Goal: Find specific page/section: Find specific page/section

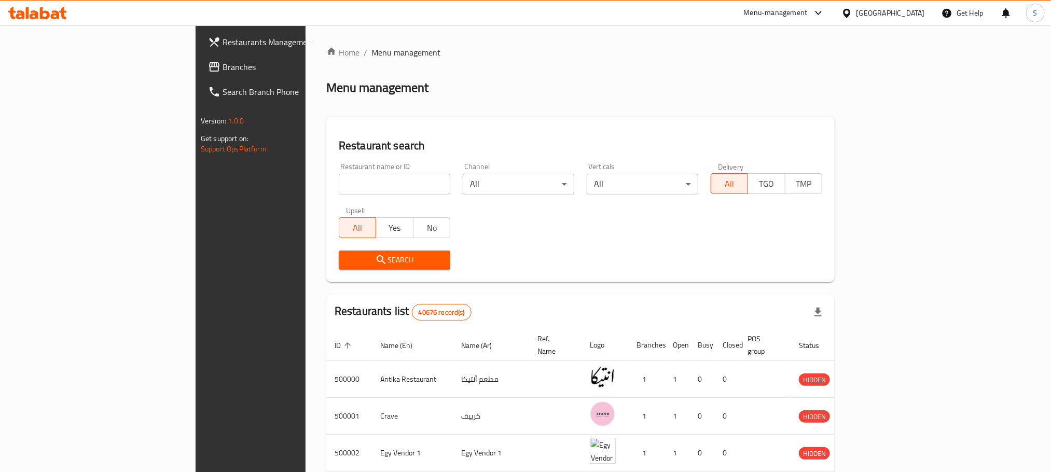
drag, startPoint x: 0, startPoint y: 0, endPoint x: 241, endPoint y: 188, distance: 306.0
click at [339, 188] on input "search" at bounding box center [395, 184] width 112 height 21
paste input "510587"
type input "510587"
click button "Search" at bounding box center [395, 260] width 112 height 19
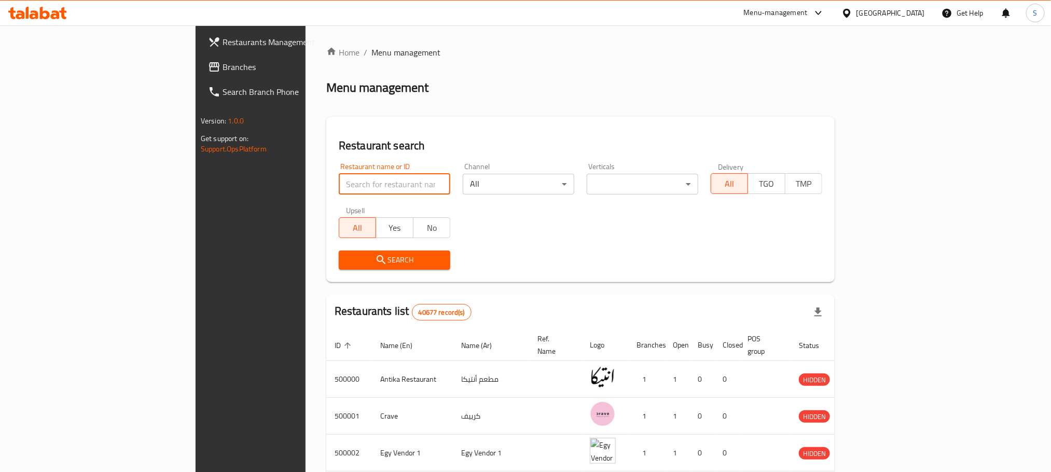
click at [342, 178] on input "search" at bounding box center [395, 184] width 112 height 21
paste input "510587"
type input "510587"
click button "Search" at bounding box center [395, 260] width 112 height 19
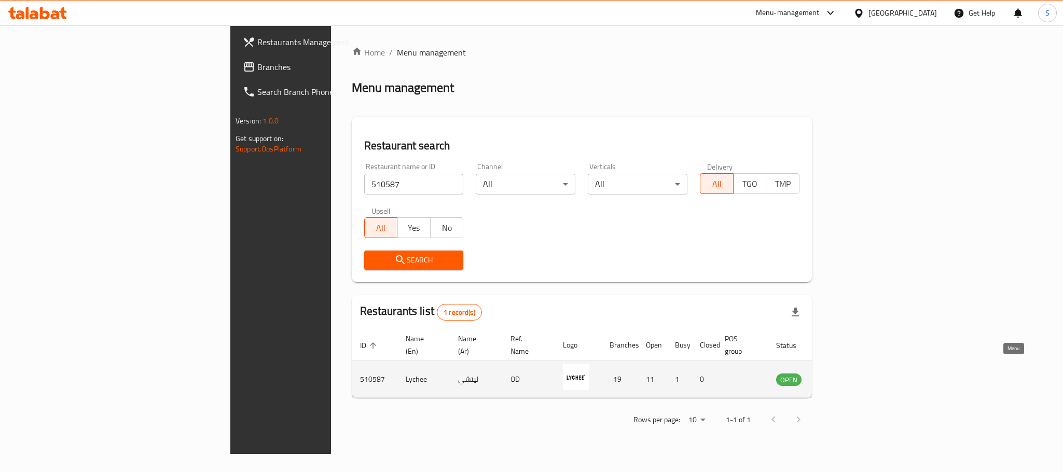
click at [841, 378] on icon "enhanced table" at bounding box center [839, 380] width 4 height 4
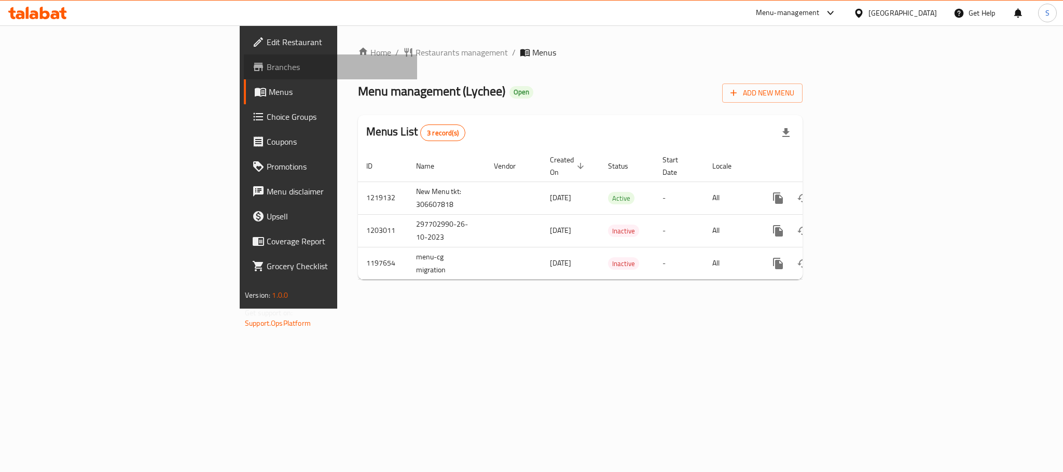
click at [267, 62] on span "Branches" at bounding box center [338, 67] width 142 height 12
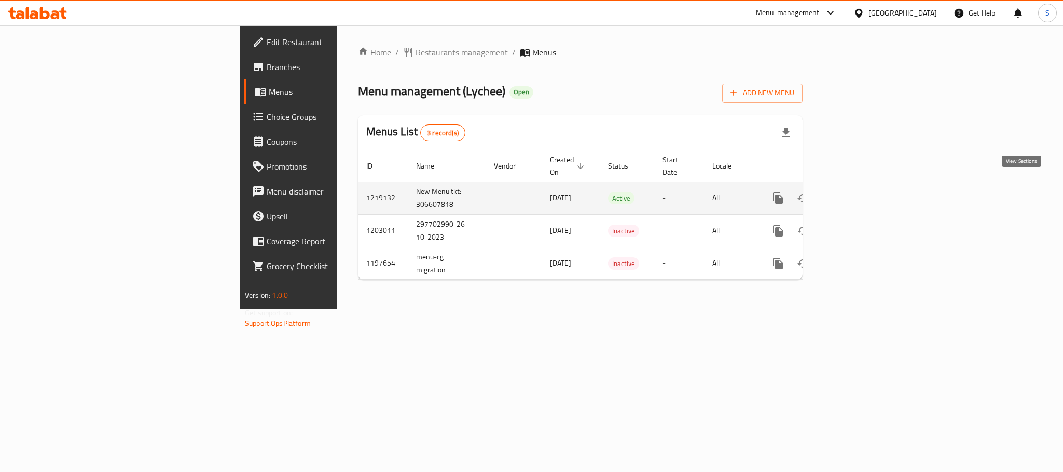
click at [859, 192] on icon "enhanced table" at bounding box center [853, 198] width 12 height 12
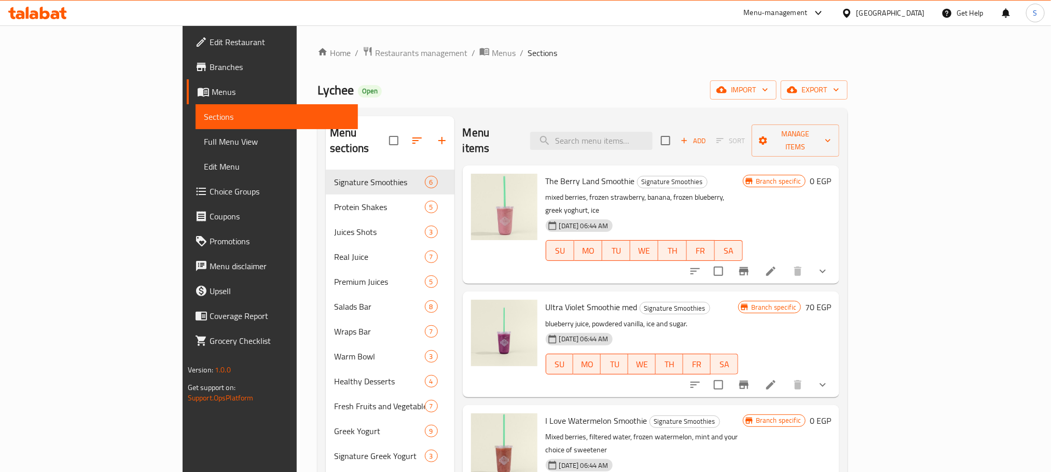
click at [573, 95] on div "Lychee Open import export" at bounding box center [582, 89] width 530 height 19
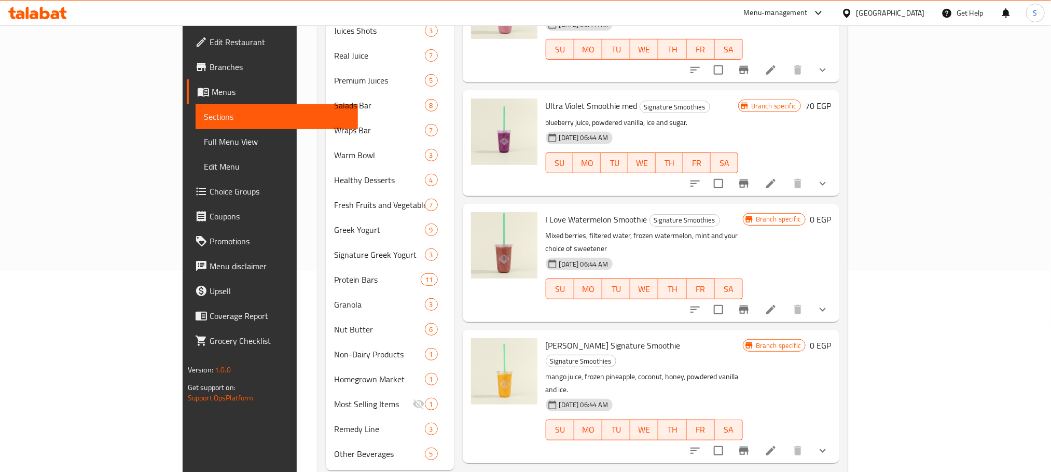
scroll to position [203, 0]
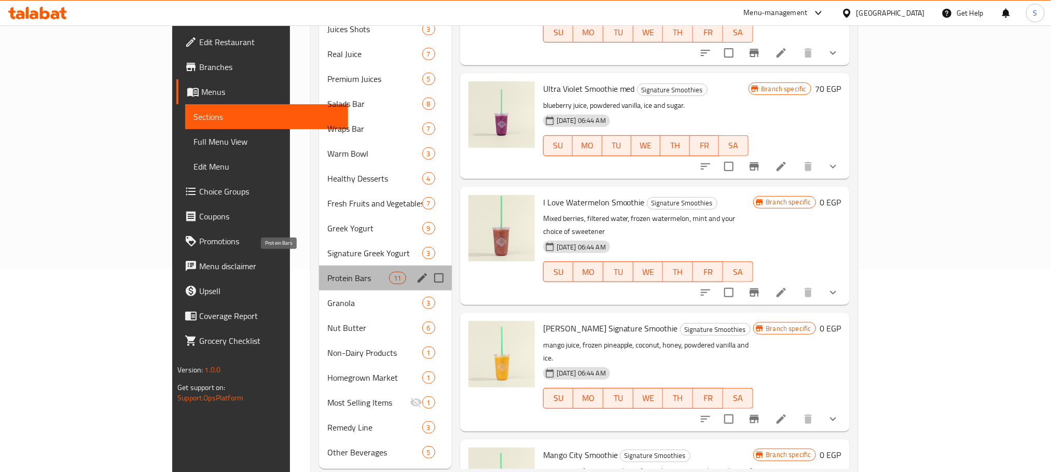
click at [327, 272] on span "Protein Bars" at bounding box center [358, 278] width 62 height 12
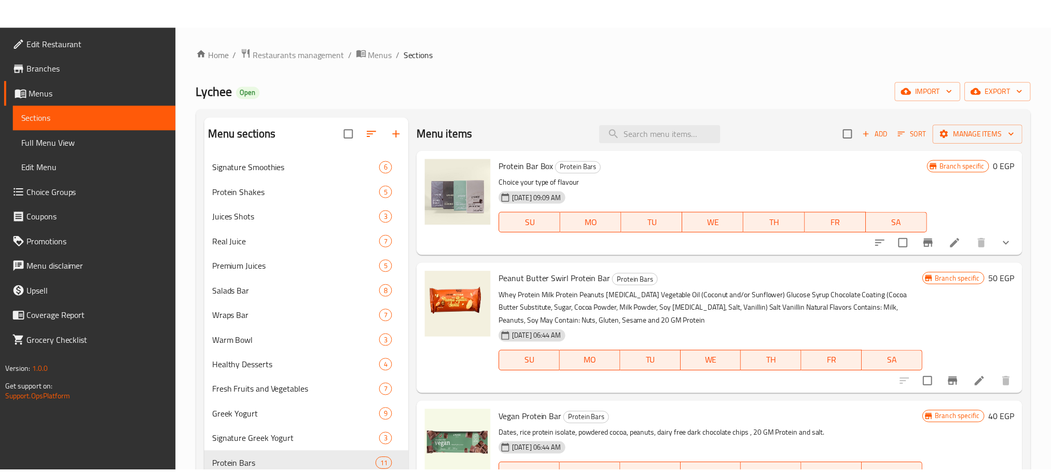
scroll to position [212, 0]
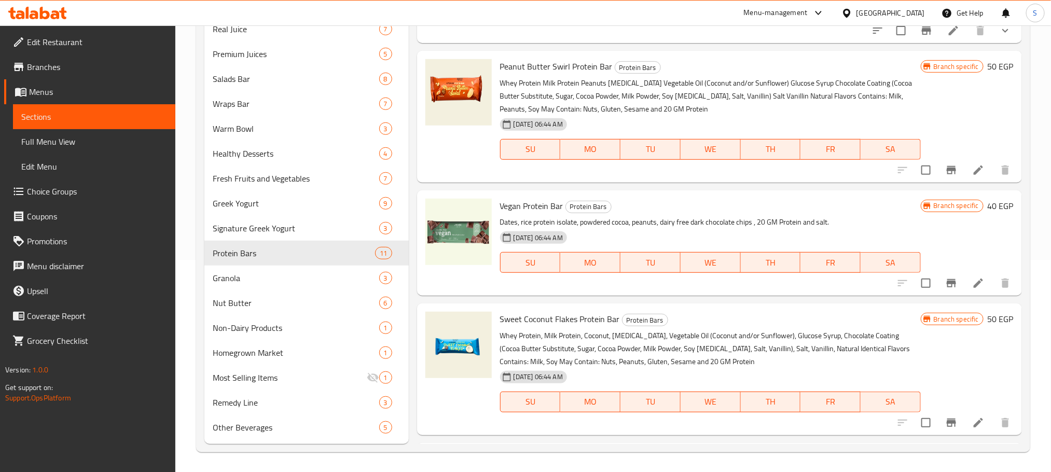
click at [75, 140] on span "Full Menu View" at bounding box center [94, 141] width 146 height 12
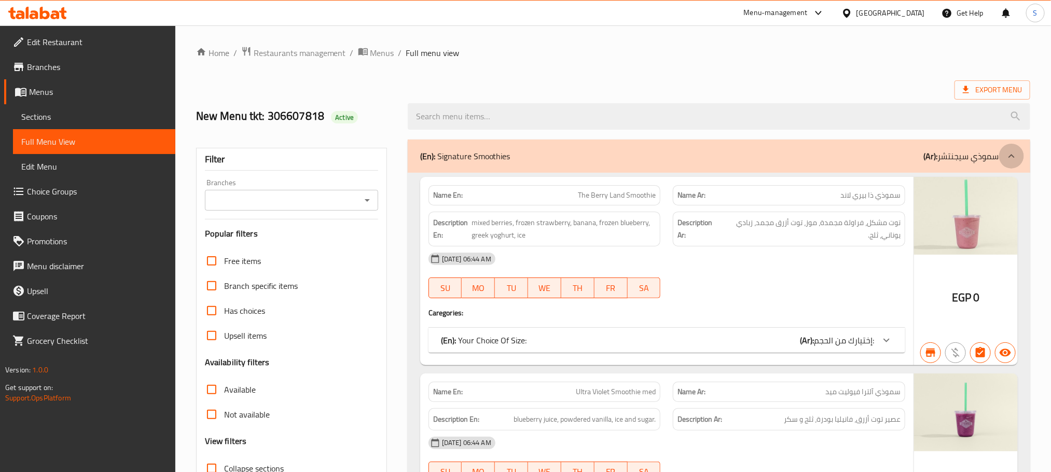
click at [1017, 162] on div at bounding box center [1011, 156] width 25 height 25
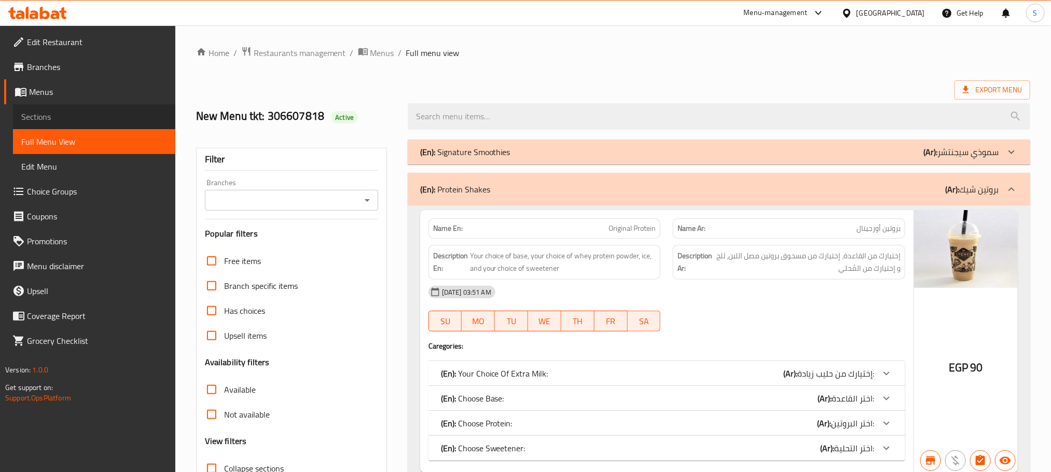
click at [21, 114] on span "Sections" at bounding box center [94, 116] width 146 height 12
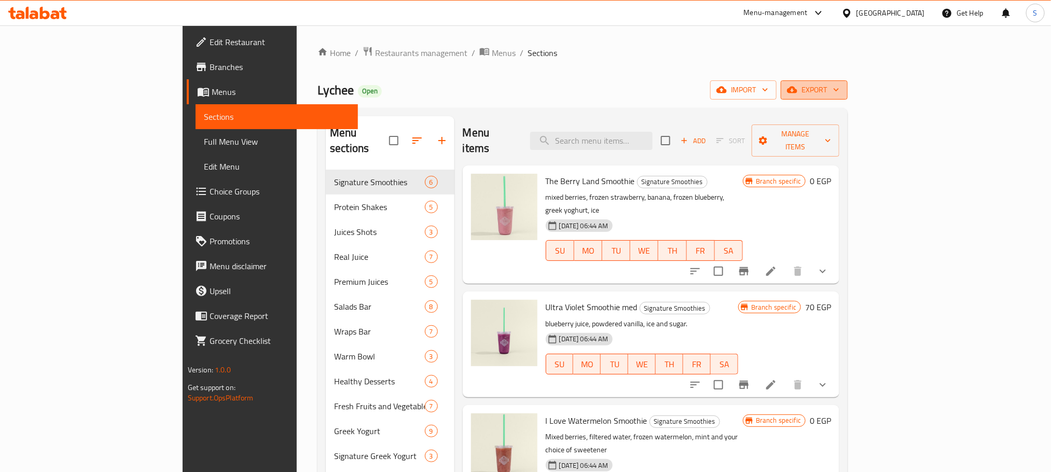
click at [841, 86] on icon "button" at bounding box center [836, 90] width 10 height 10
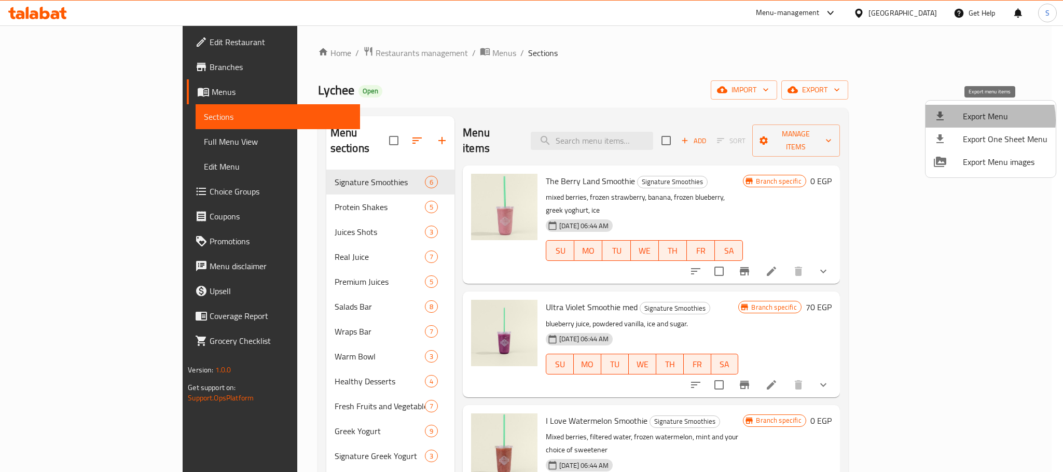
click at [978, 120] on span "Export Menu" at bounding box center [1005, 116] width 85 height 12
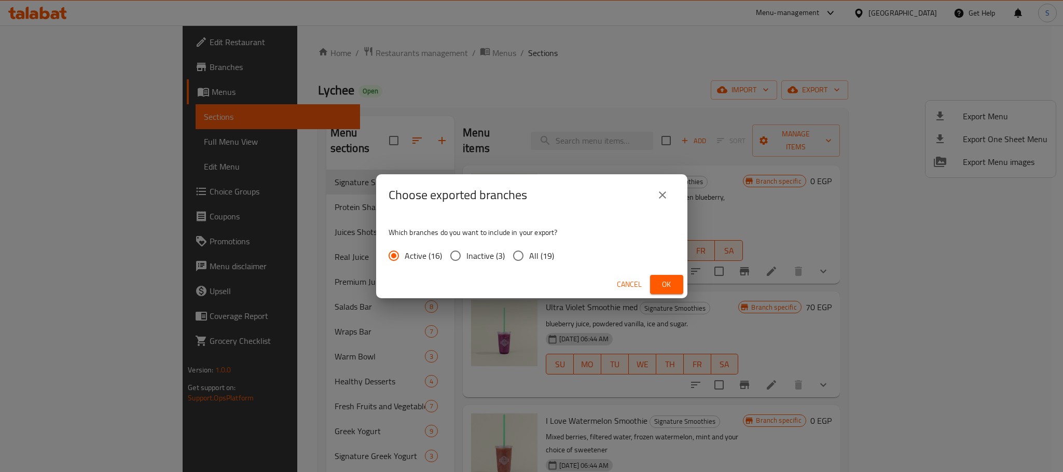
click at [516, 258] on input "All (19)" at bounding box center [518, 256] width 22 height 22
radio input "true"
click at [656, 283] on button "Ok" at bounding box center [666, 284] width 33 height 19
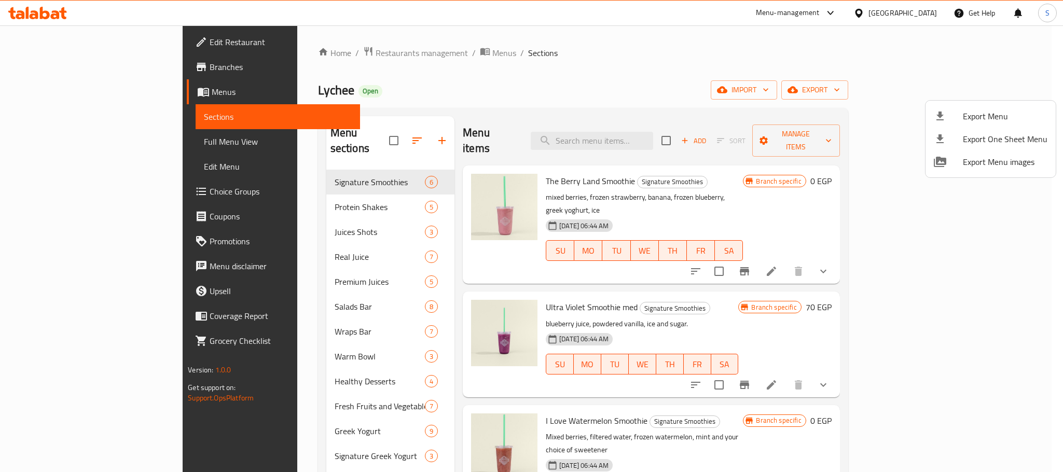
click at [54, 61] on div at bounding box center [531, 236] width 1063 height 472
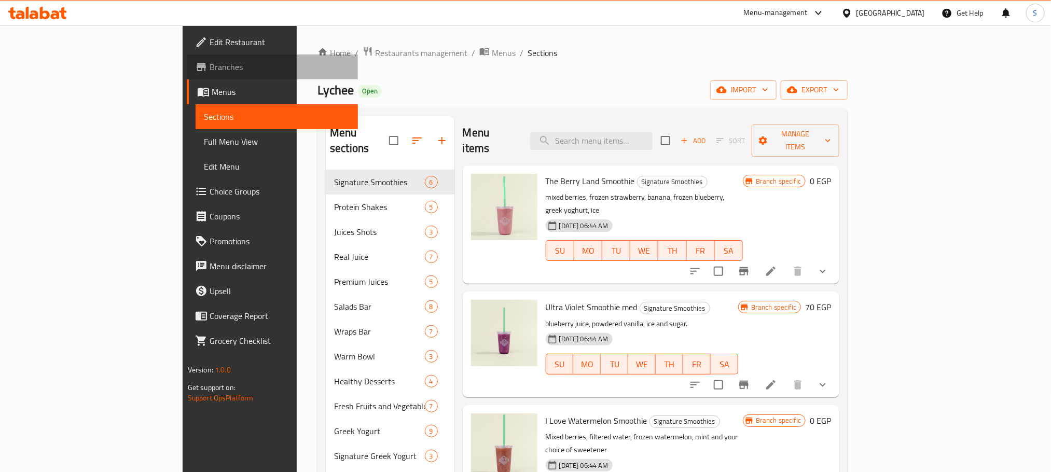
click at [210, 61] on span "Branches" at bounding box center [280, 67] width 140 height 12
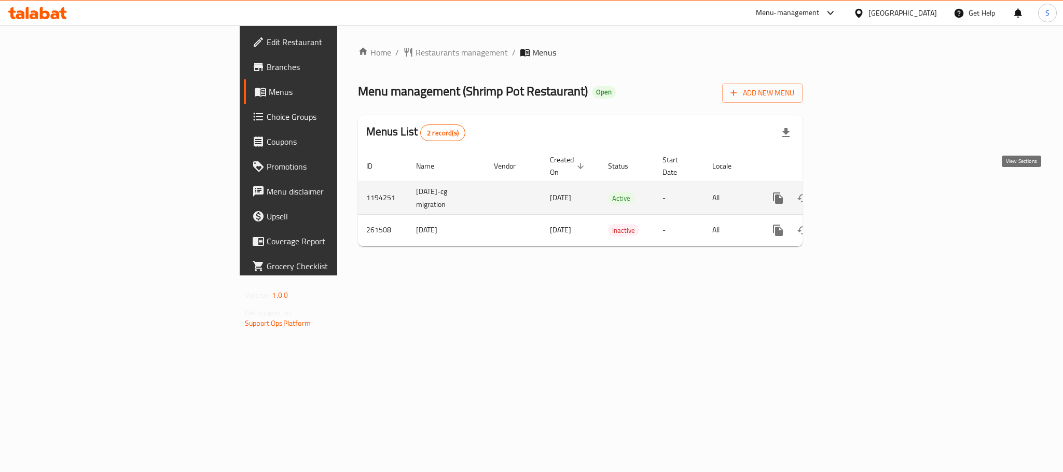
click at [859, 192] on icon "enhanced table" at bounding box center [853, 198] width 12 height 12
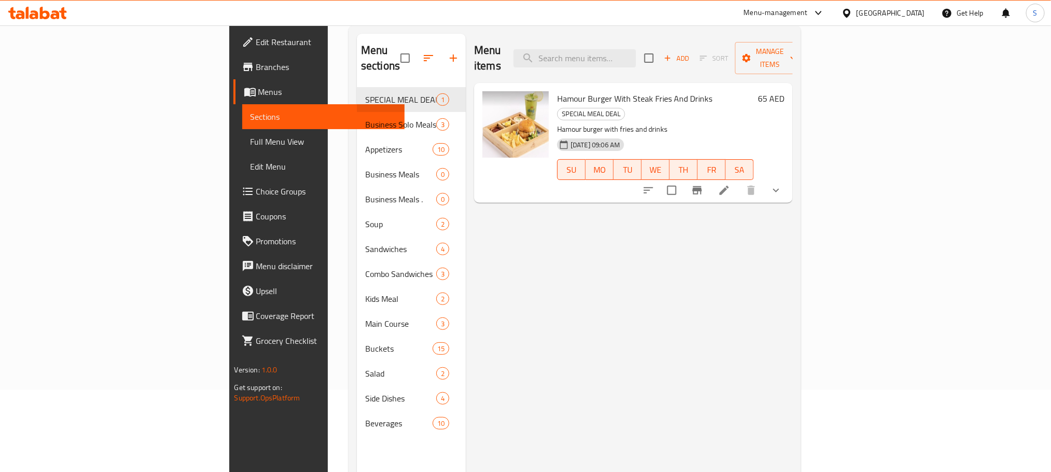
scroll to position [80, 0]
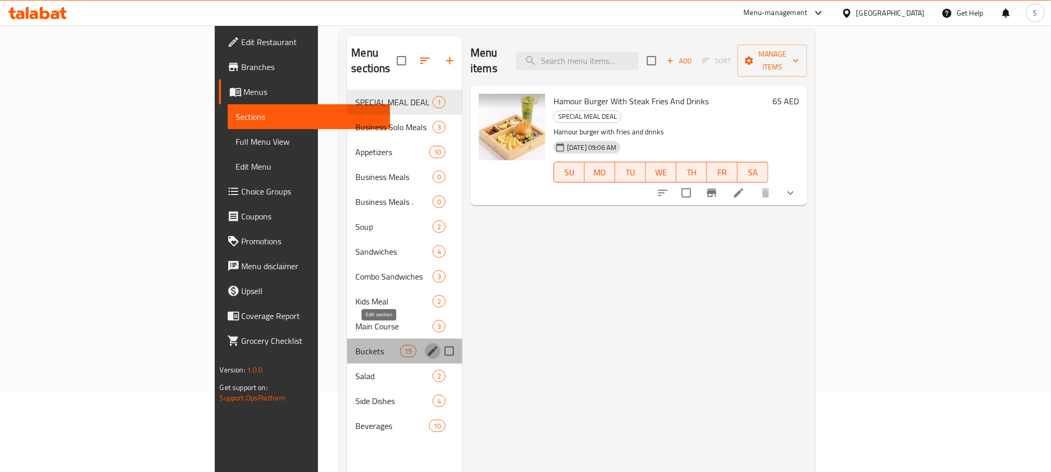
click at [426, 345] on icon "edit" at bounding box center [432, 351] width 12 height 12
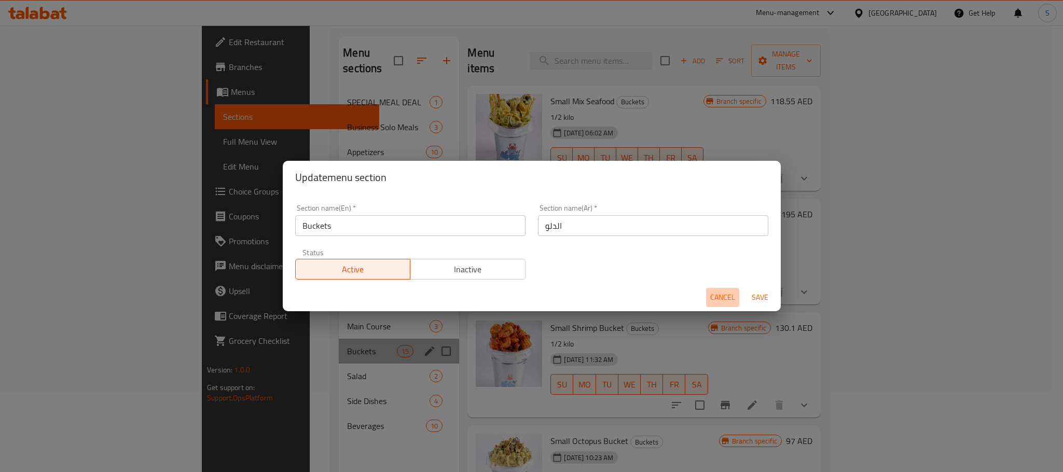
click at [707, 296] on button "Cancel" at bounding box center [722, 297] width 33 height 19
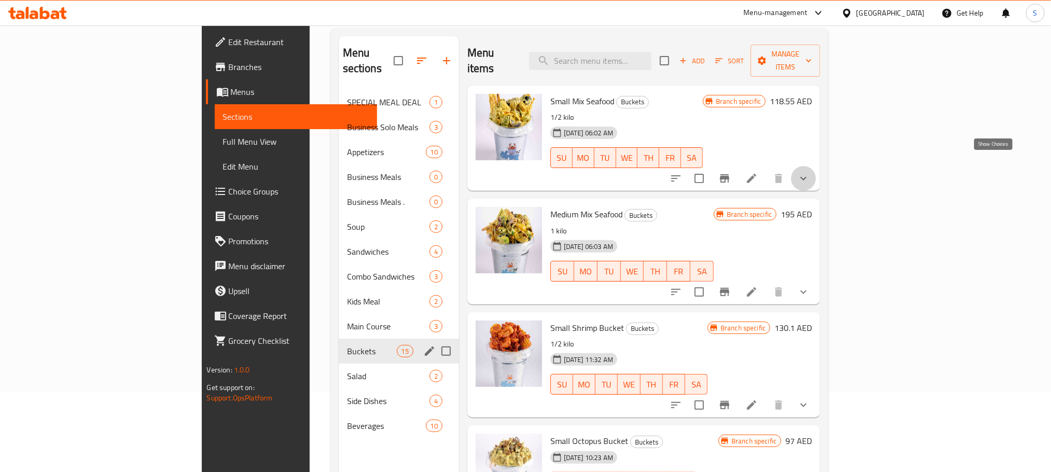
click at [810, 172] on icon "show more" at bounding box center [803, 178] width 12 height 12
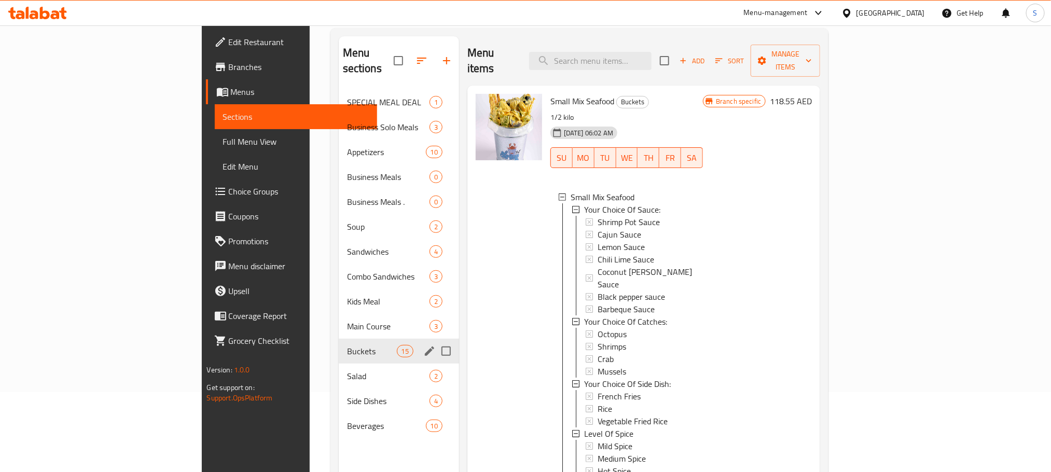
click at [878, 14] on div "United Arab Emirates" at bounding box center [890, 12] width 68 height 11
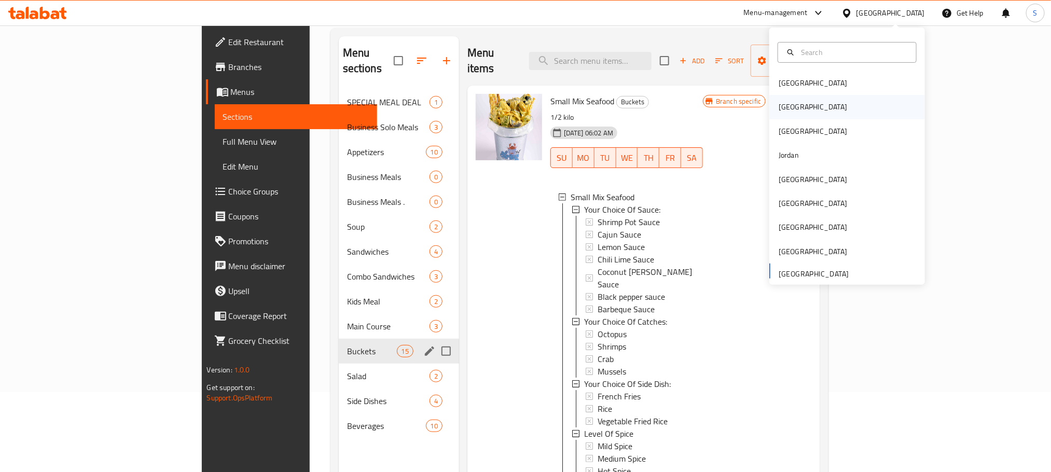
click at [789, 103] on div "[GEOGRAPHIC_DATA]" at bounding box center [812, 107] width 85 height 24
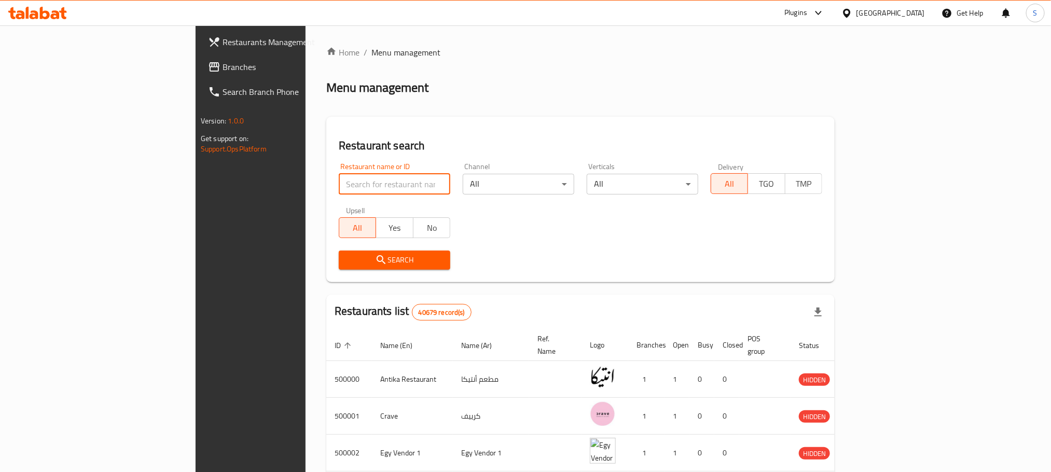
click at [362, 188] on input "search" at bounding box center [395, 184] width 112 height 21
paste input "700444"
type input "700444"
click button "Search" at bounding box center [395, 260] width 112 height 19
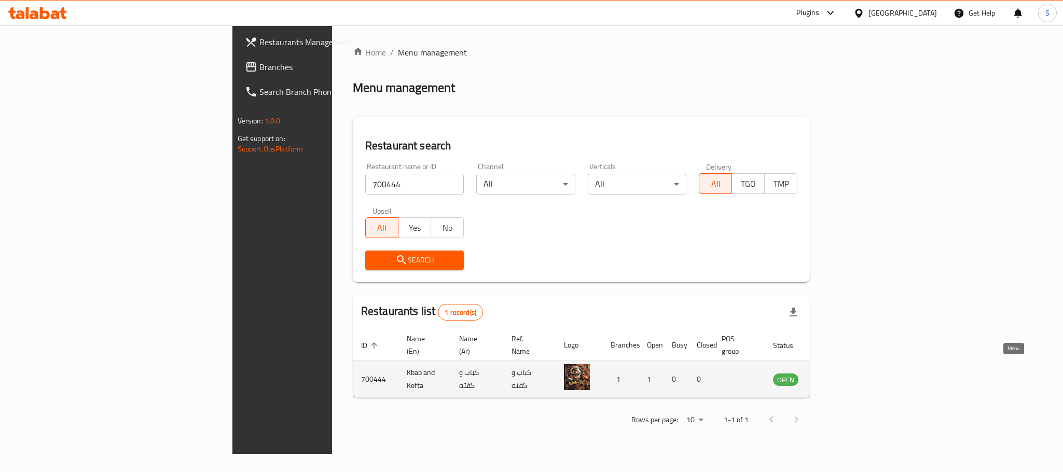
click at [839, 376] on icon "enhanced table" at bounding box center [833, 380] width 11 height 9
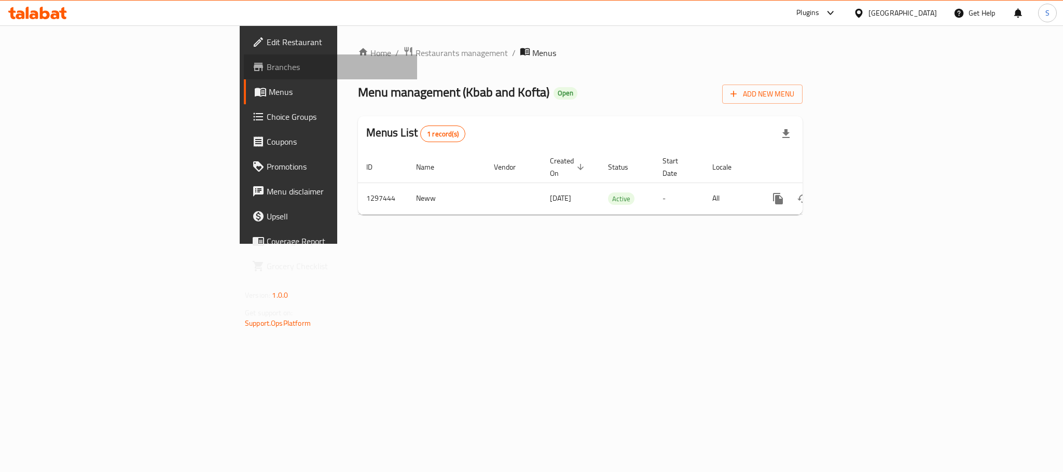
click at [267, 64] on span "Branches" at bounding box center [338, 67] width 142 height 12
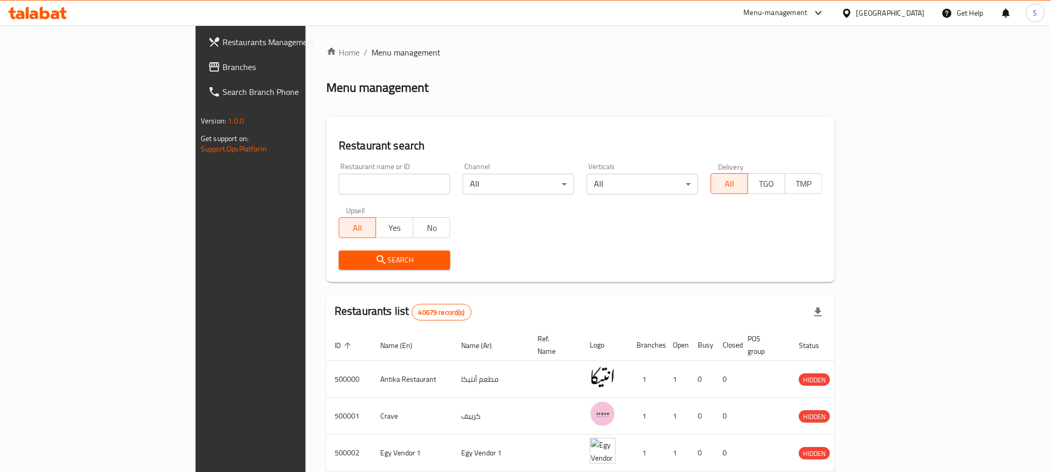
click at [825, 9] on icon at bounding box center [818, 13] width 12 height 12
click at [786, 65] on div "Agent Campaigns Center" at bounding box center [768, 69] width 78 height 11
click at [825, 9] on icon at bounding box center [818, 13] width 12 height 12
click at [749, 116] on div "Incentive Orchestrator" at bounding box center [764, 118] width 71 height 11
